Goal: Information Seeking & Learning: Learn about a topic

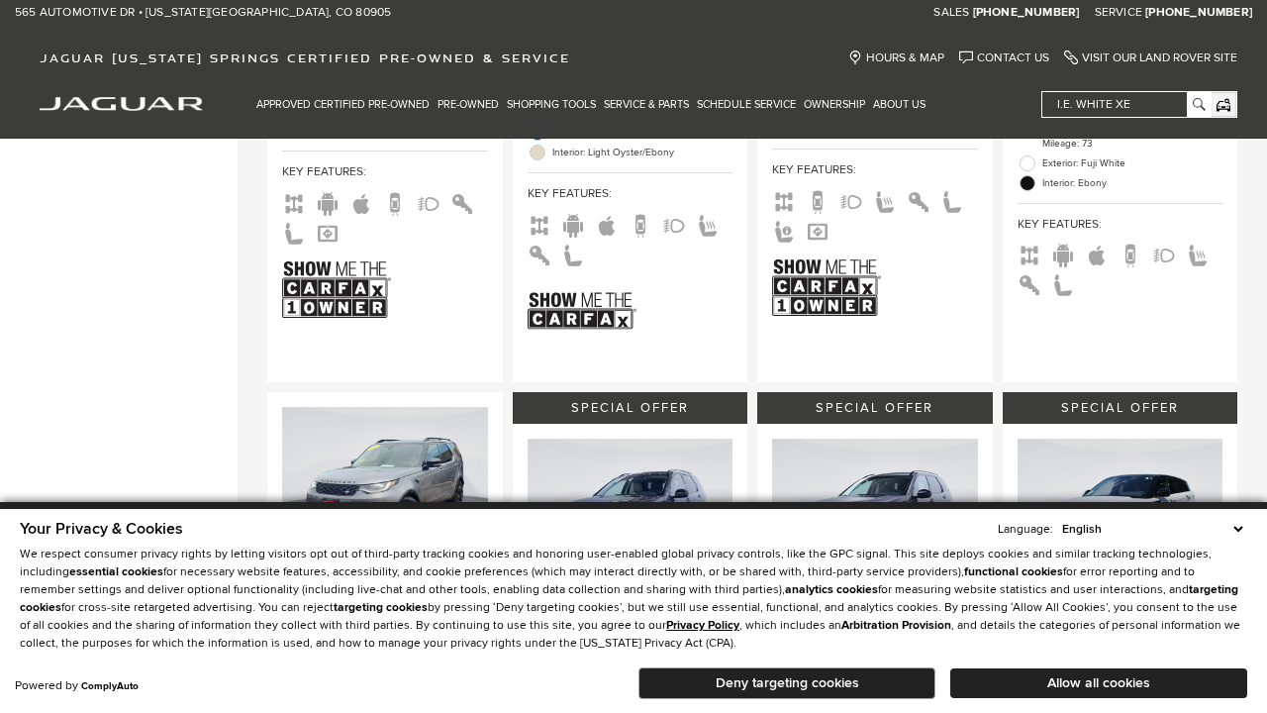
scroll to position [306, 0]
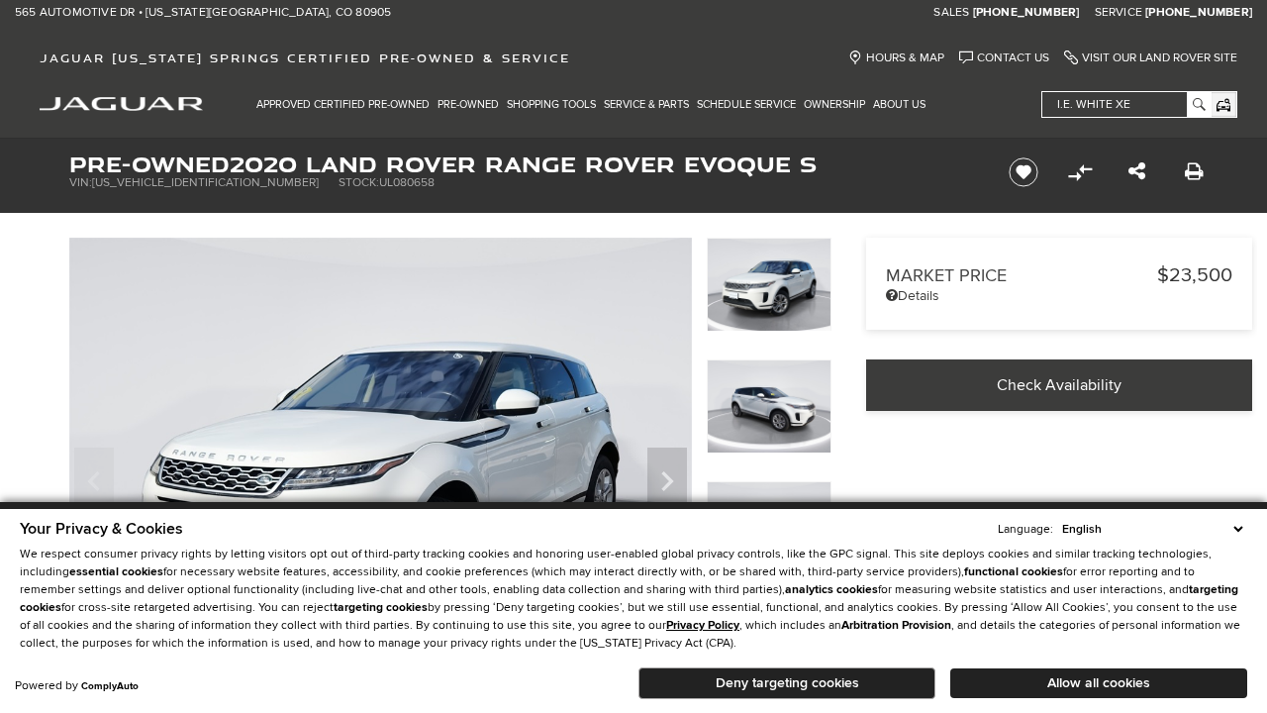
scroll to position [633, 0]
